Goal: Information Seeking & Learning: Learn about a topic

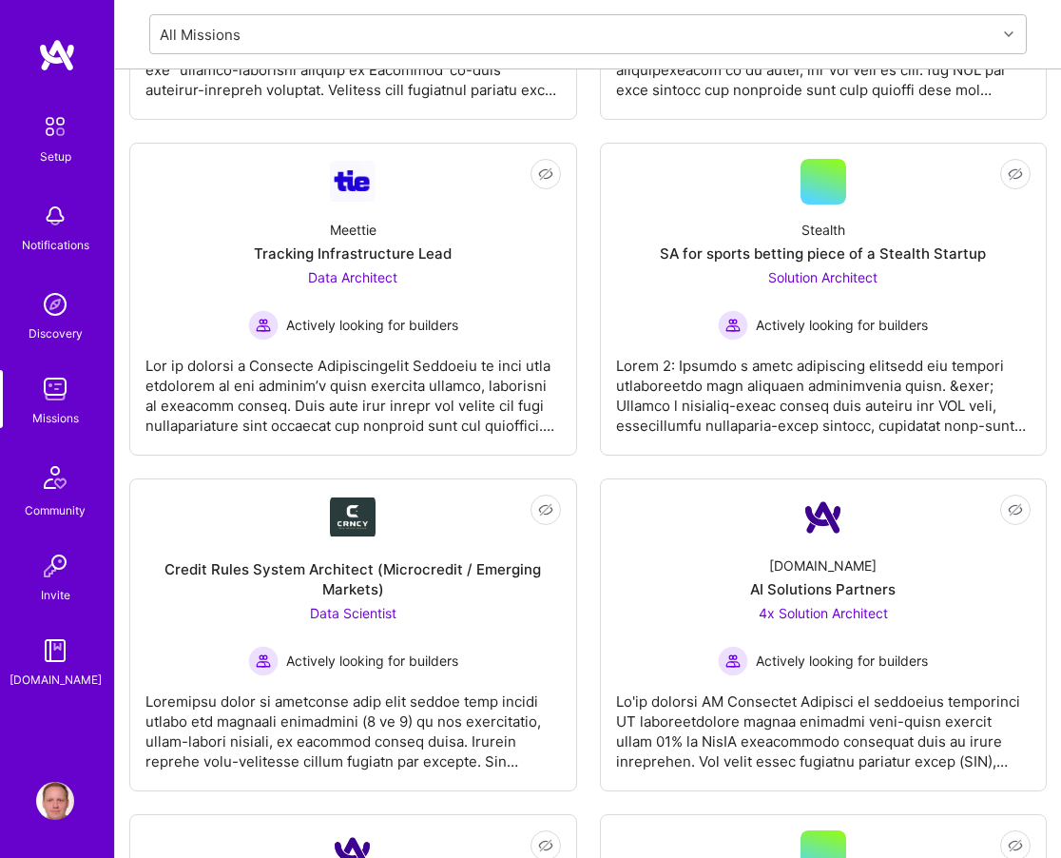
scroll to position [1, 0]
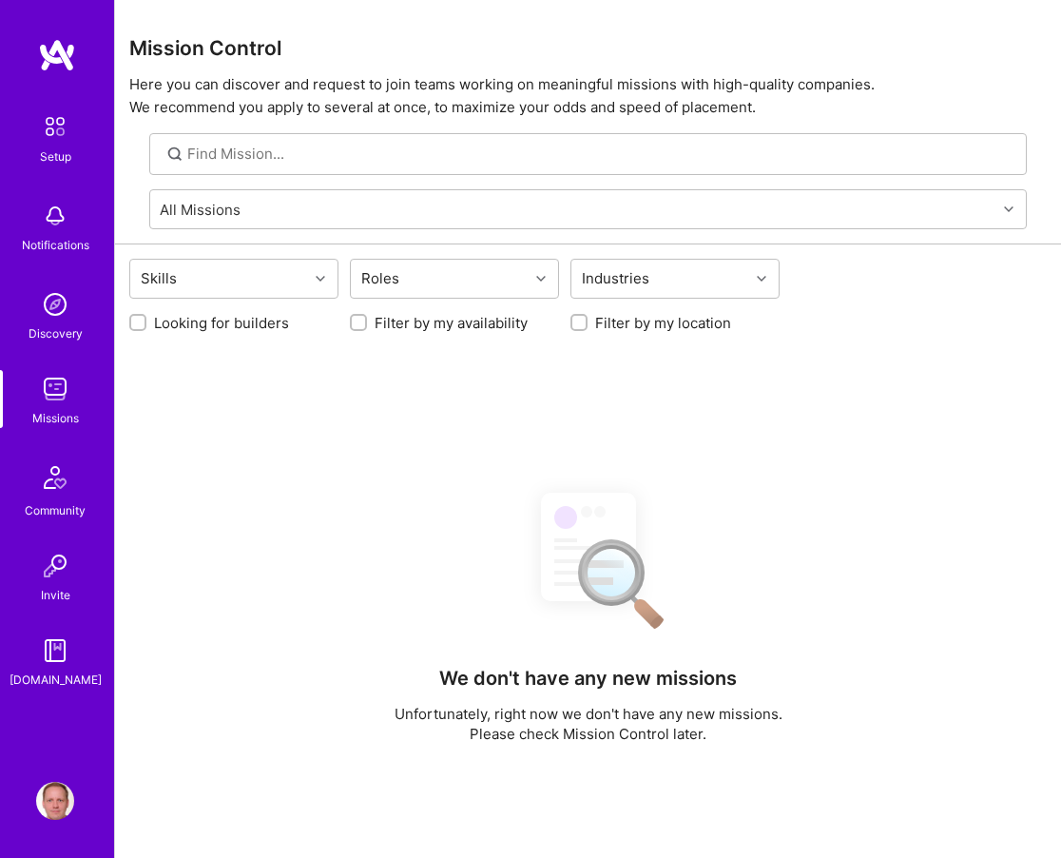
scroll to position [318, 0]
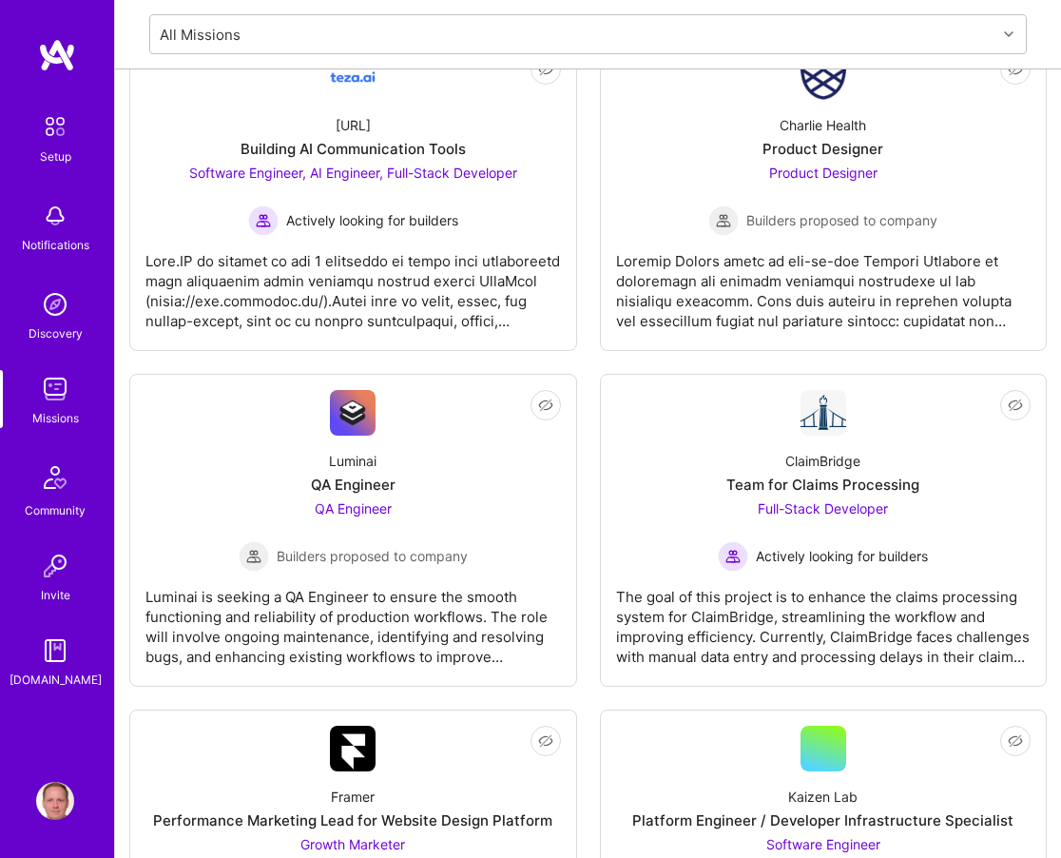
click at [52, 395] on img at bounding box center [55, 389] width 38 height 38
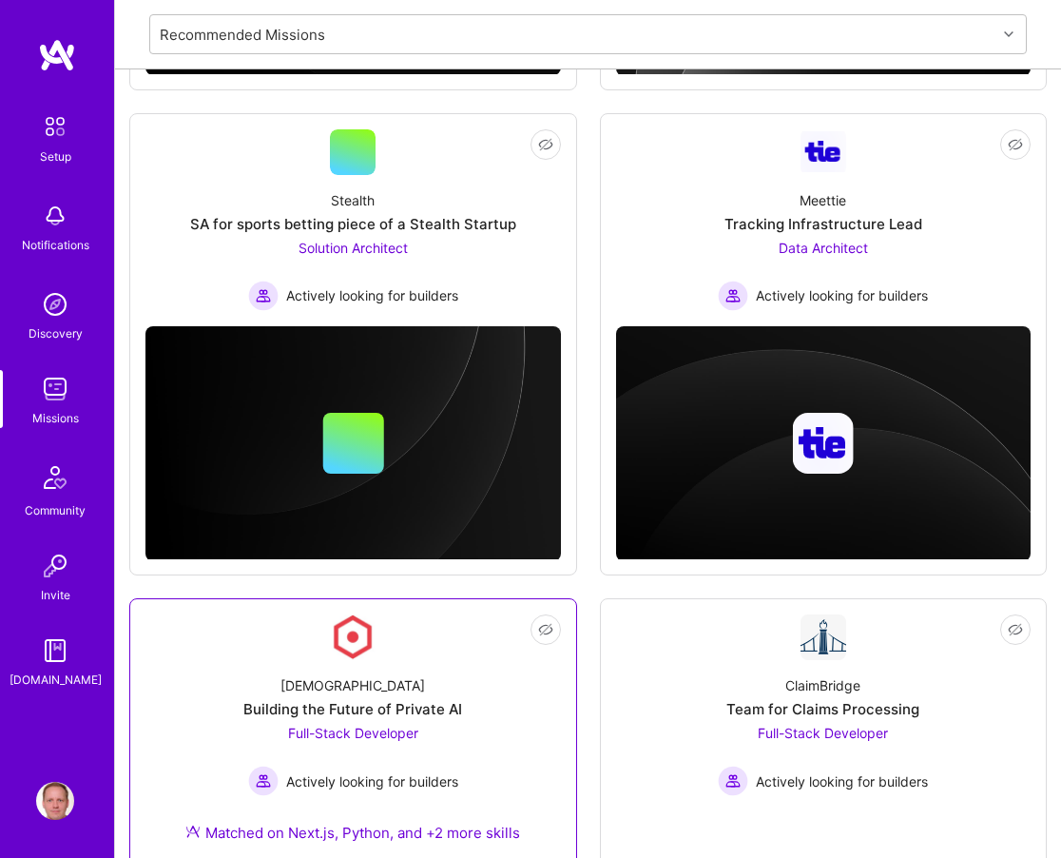
scroll to position [1484, 0]
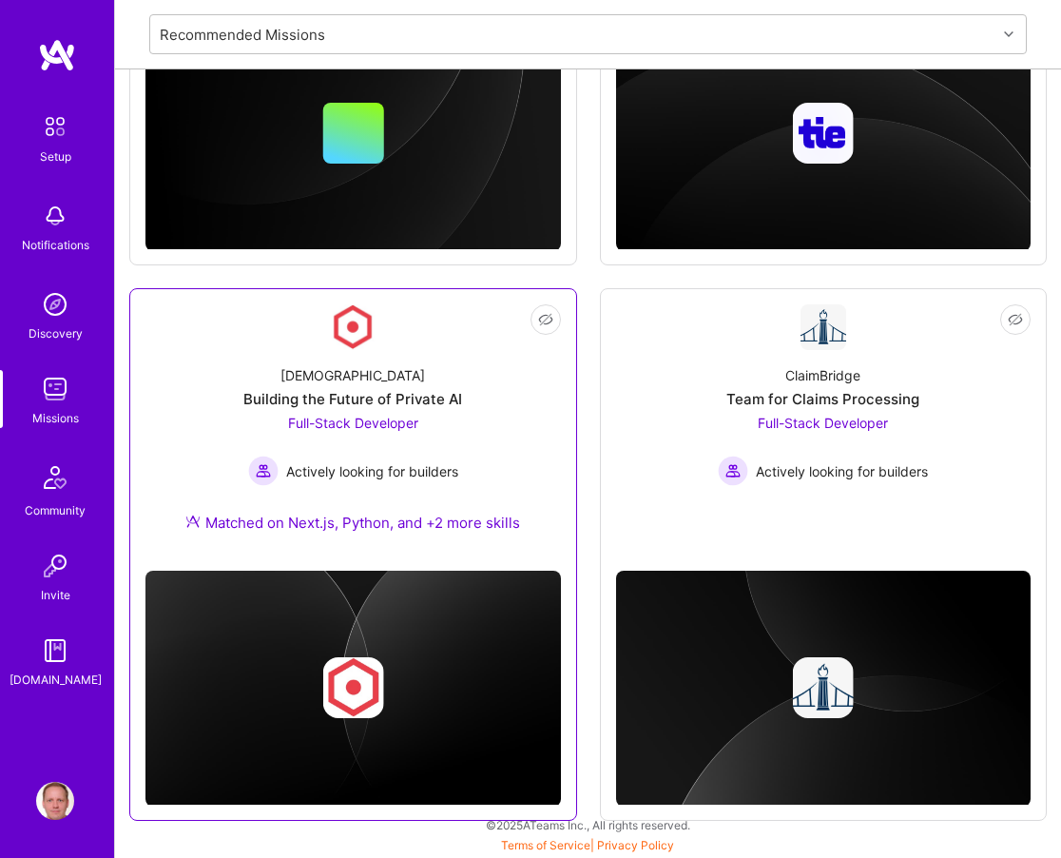
click at [434, 348] on link "Not Interested Kynismos Building the Future of Private AI Full-Stack Developer …" at bounding box center [352, 429] width 415 height 251
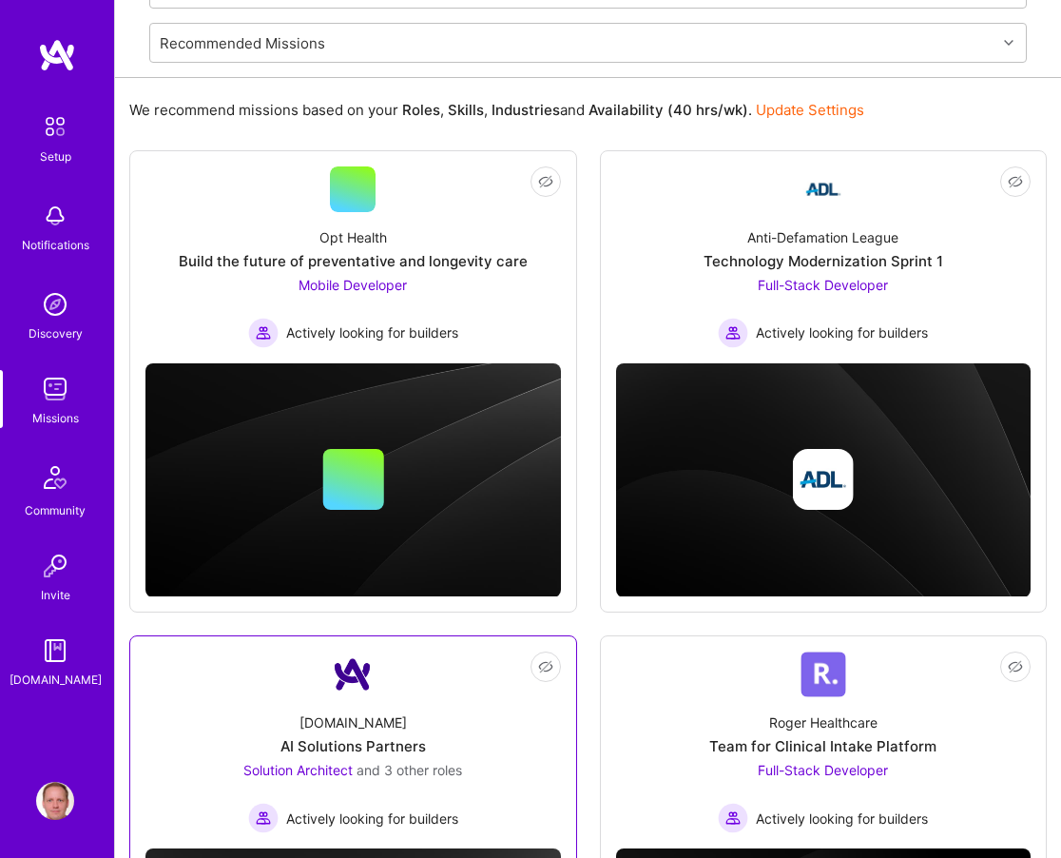
scroll to position [168, 0]
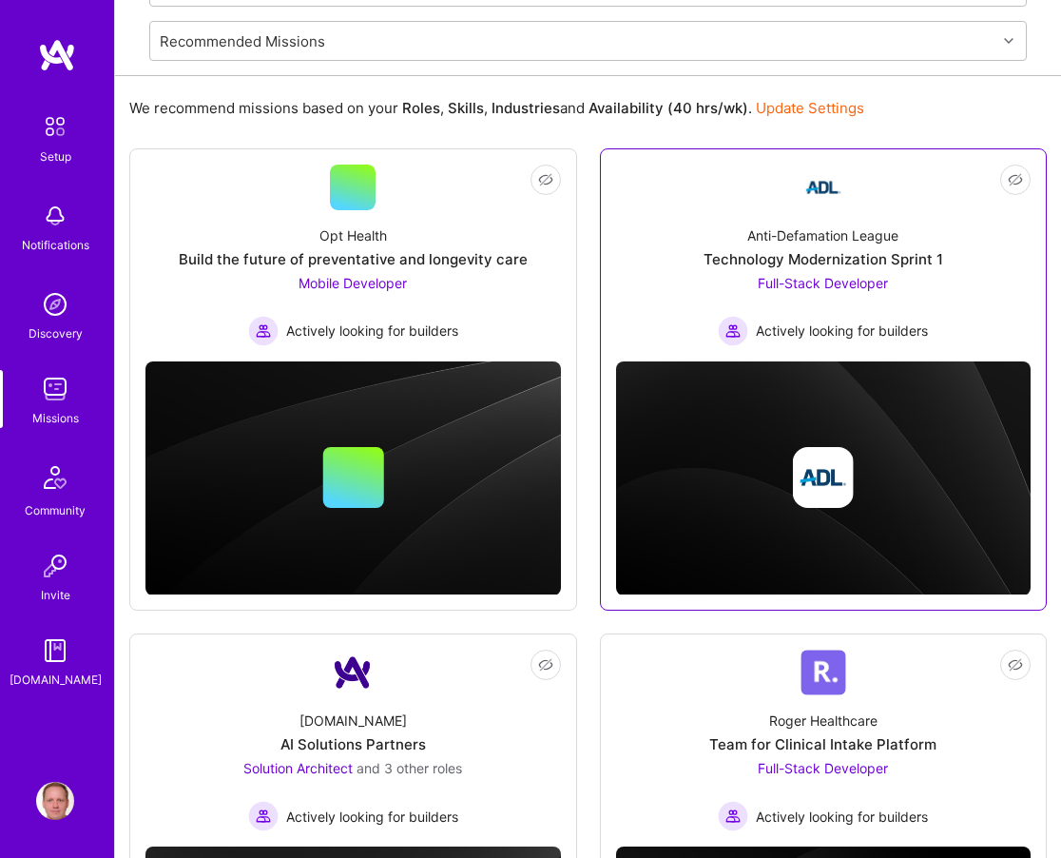
click at [659, 199] on link "Not Interested Anti-Defamation League Technology Modernization Sprint 1 Full-St…" at bounding box center [823, 255] width 415 height 182
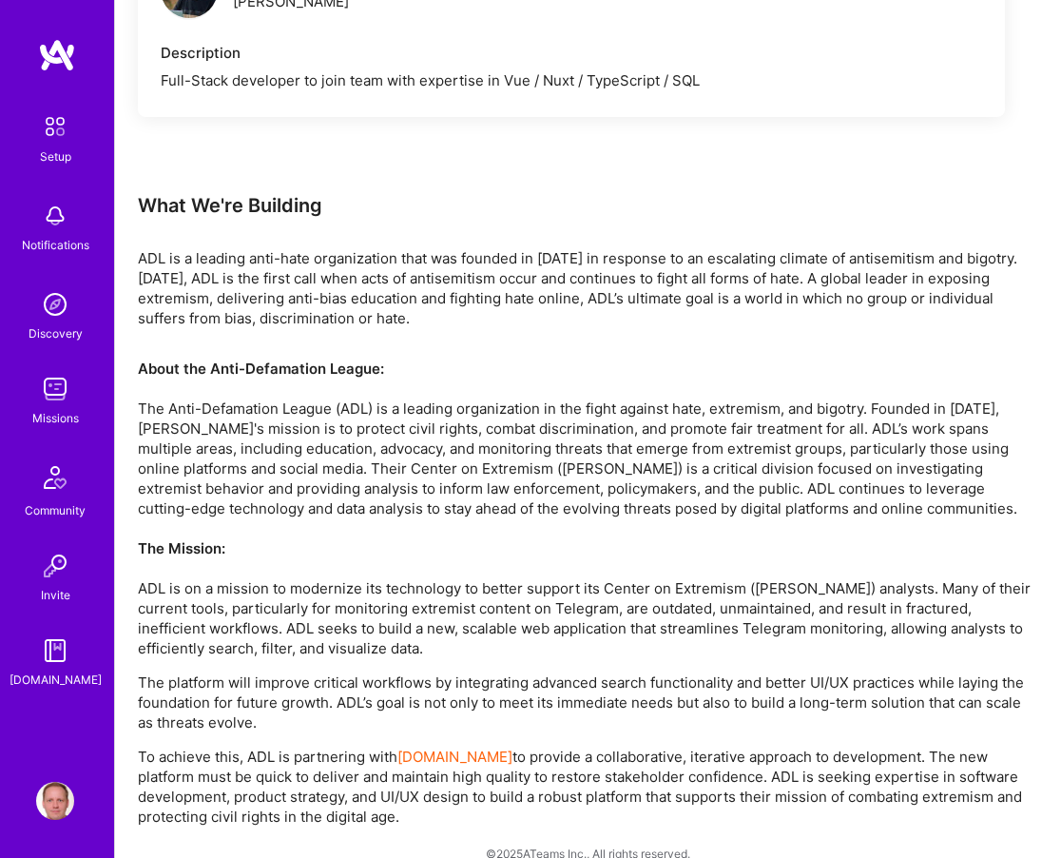
scroll to position [1447, 0]
